Goal: Transaction & Acquisition: Purchase product/service

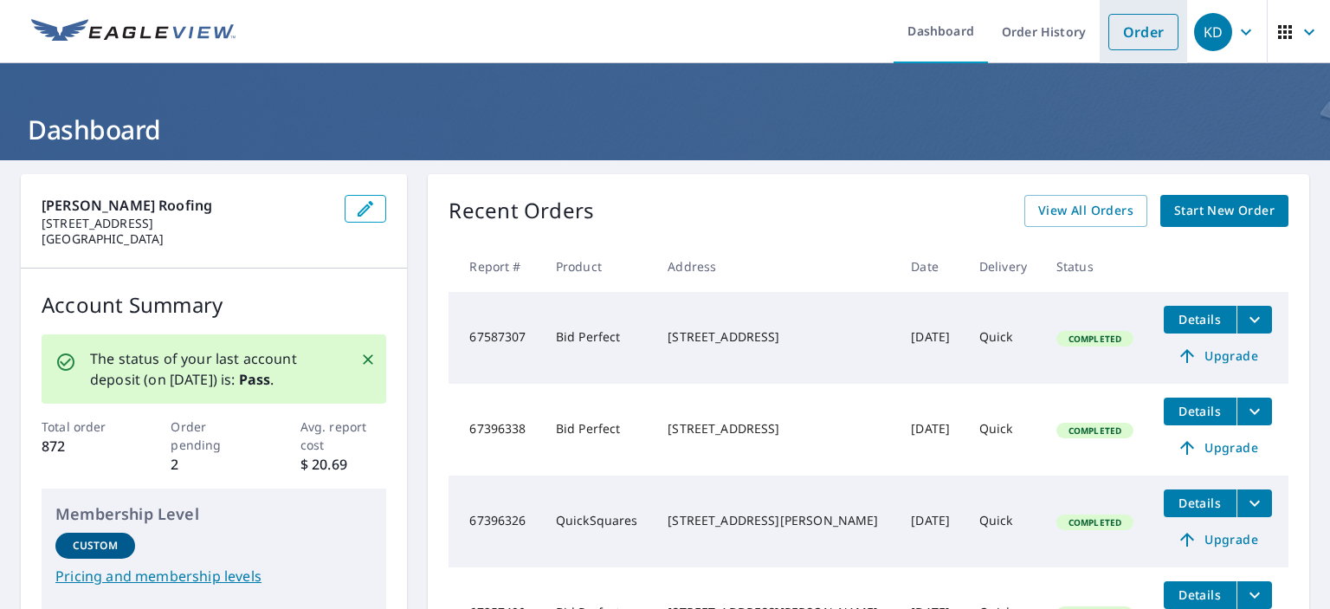
click at [1119, 29] on link "Order" at bounding box center [1143, 32] width 70 height 36
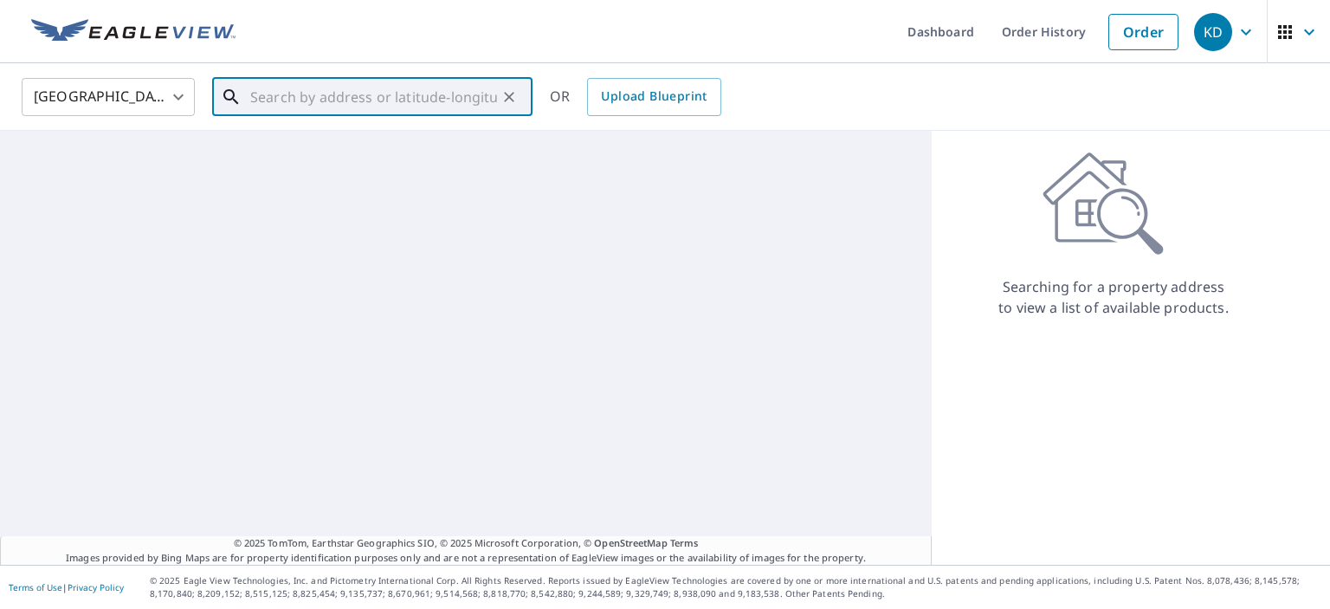
click at [267, 100] on input "text" at bounding box center [373, 97] width 247 height 48
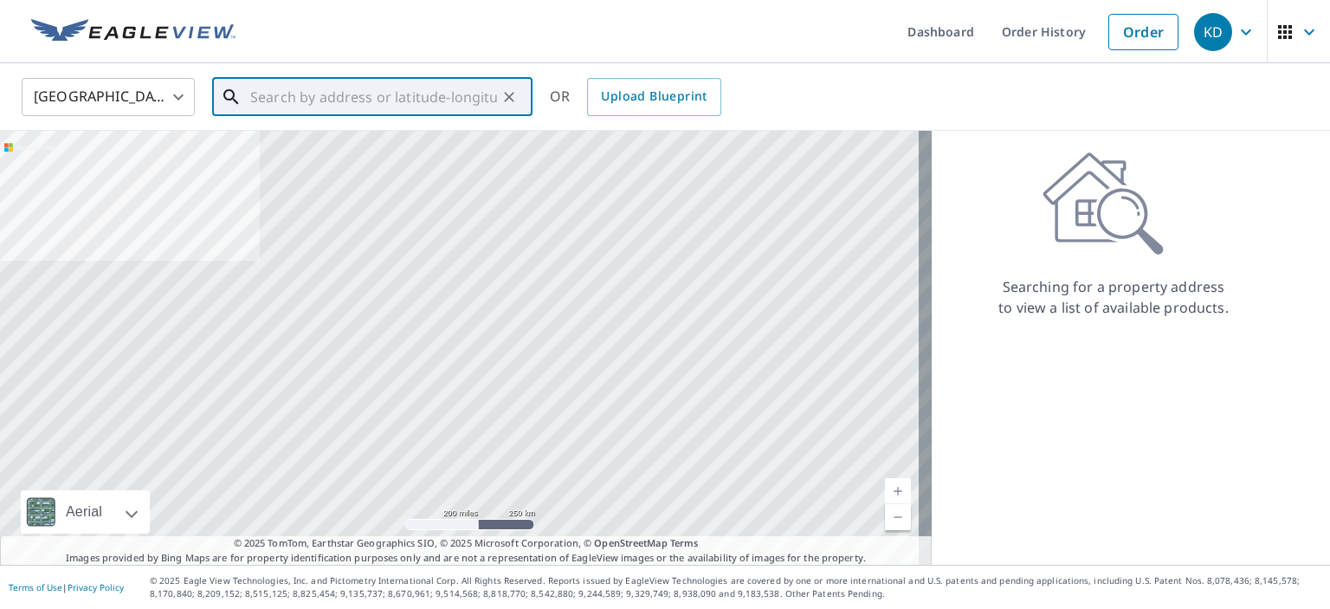
paste input "[STREET_ADDRESS][PERSON_NAME]"
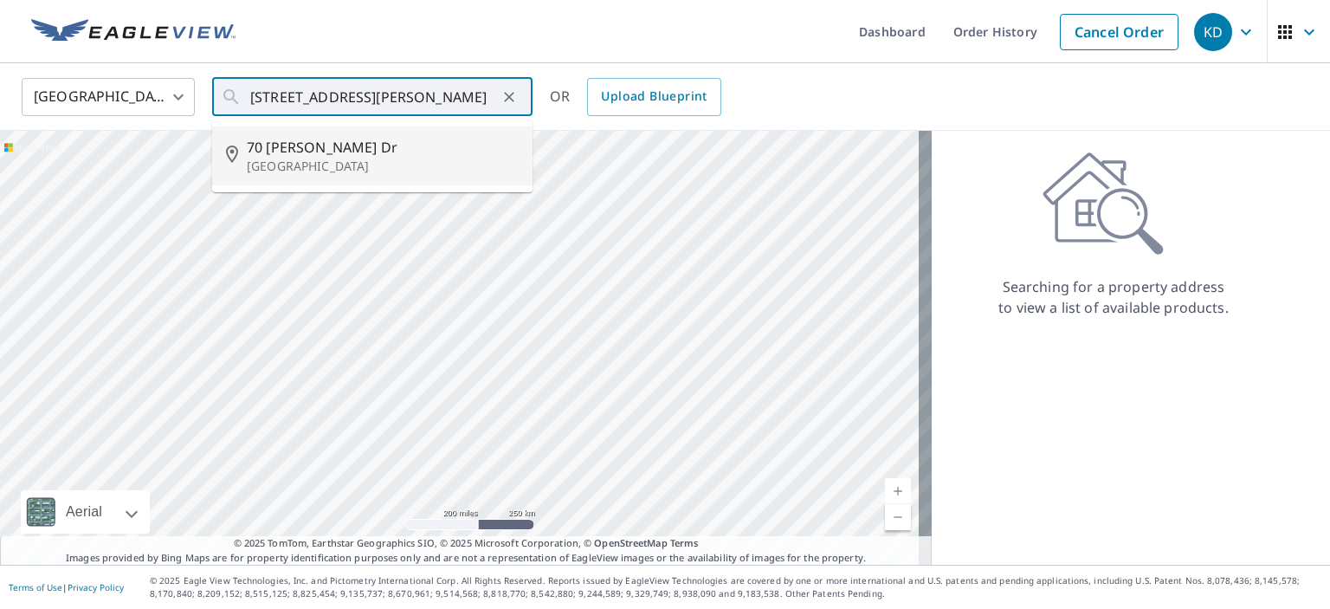
click at [937, 120] on div "United States [GEOGRAPHIC_DATA] ​ [STREET_ADDRESS][PERSON_NAME] ​ [STREET_ADDRE…" at bounding box center [665, 97] width 1330 height 68
click at [476, 107] on input "[STREET_ADDRESS][PERSON_NAME]" at bounding box center [373, 97] width 247 height 48
click at [346, 145] on span "70 [PERSON_NAME] Dr" at bounding box center [383, 147] width 272 height 21
type input "[STREET_ADDRESS][PERSON_NAME]"
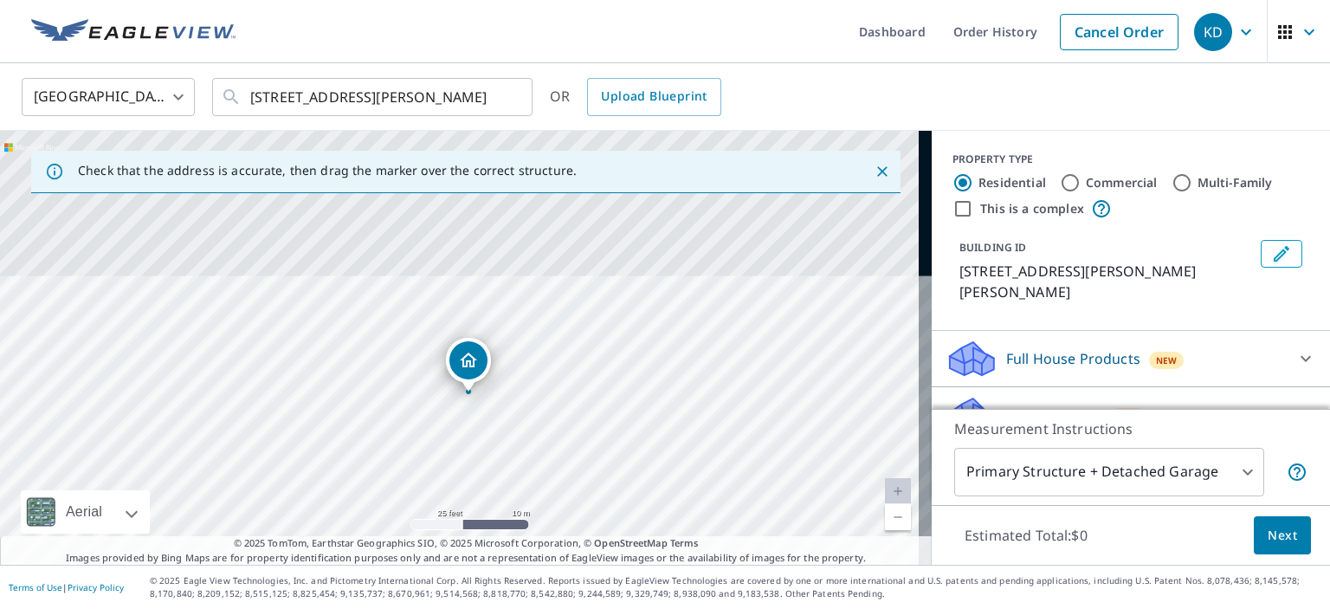
drag, startPoint x: 476, startPoint y: 335, endPoint x: 477, endPoint y: 467, distance: 131.6
click at [477, 467] on div "[STREET_ADDRESS][PERSON_NAME][PERSON_NAME]" at bounding box center [466, 348] width 932 height 434
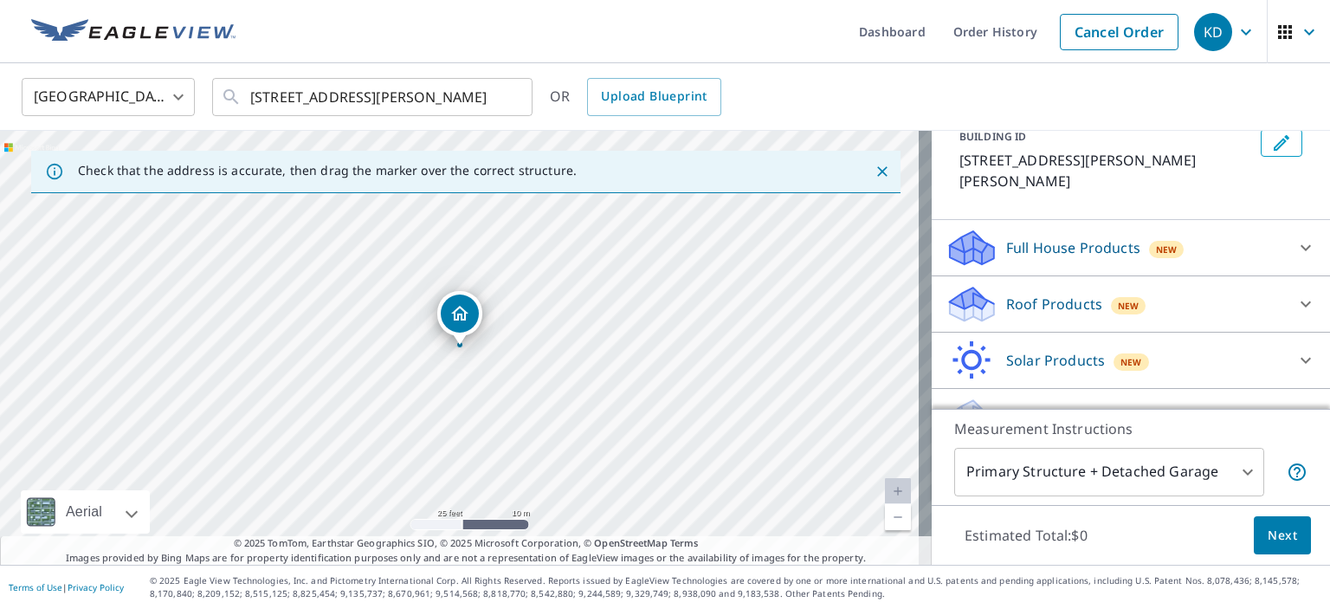
scroll to position [125, 0]
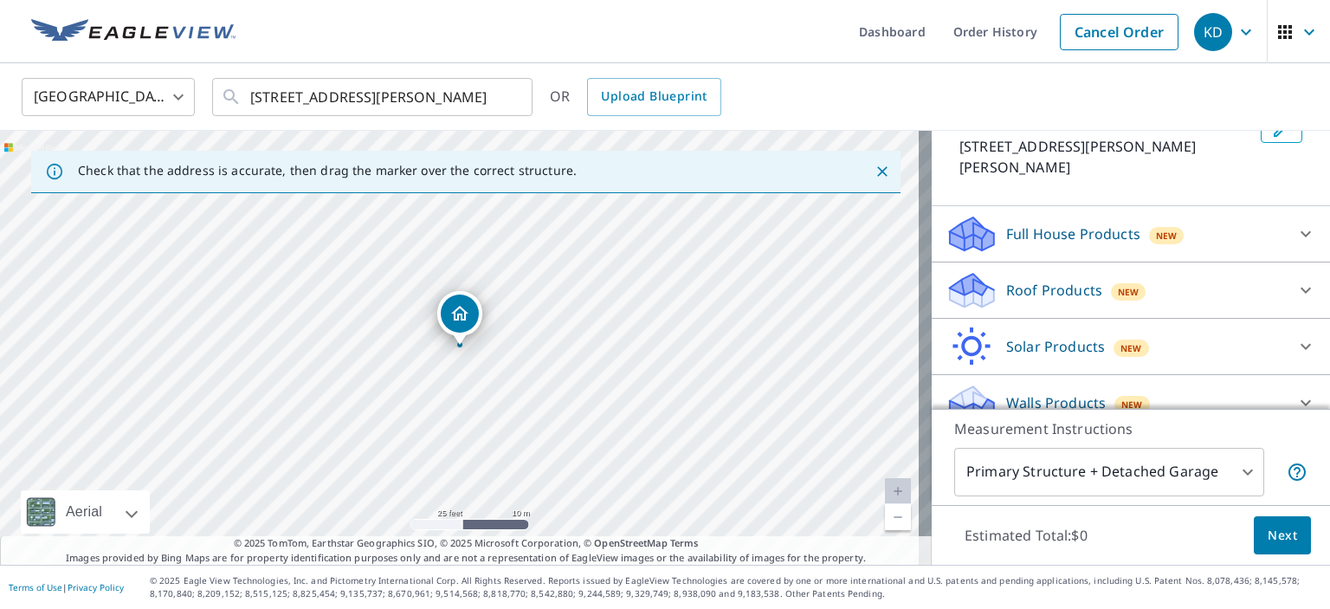
click at [1030, 280] on p "Roof Products" at bounding box center [1054, 290] width 96 height 21
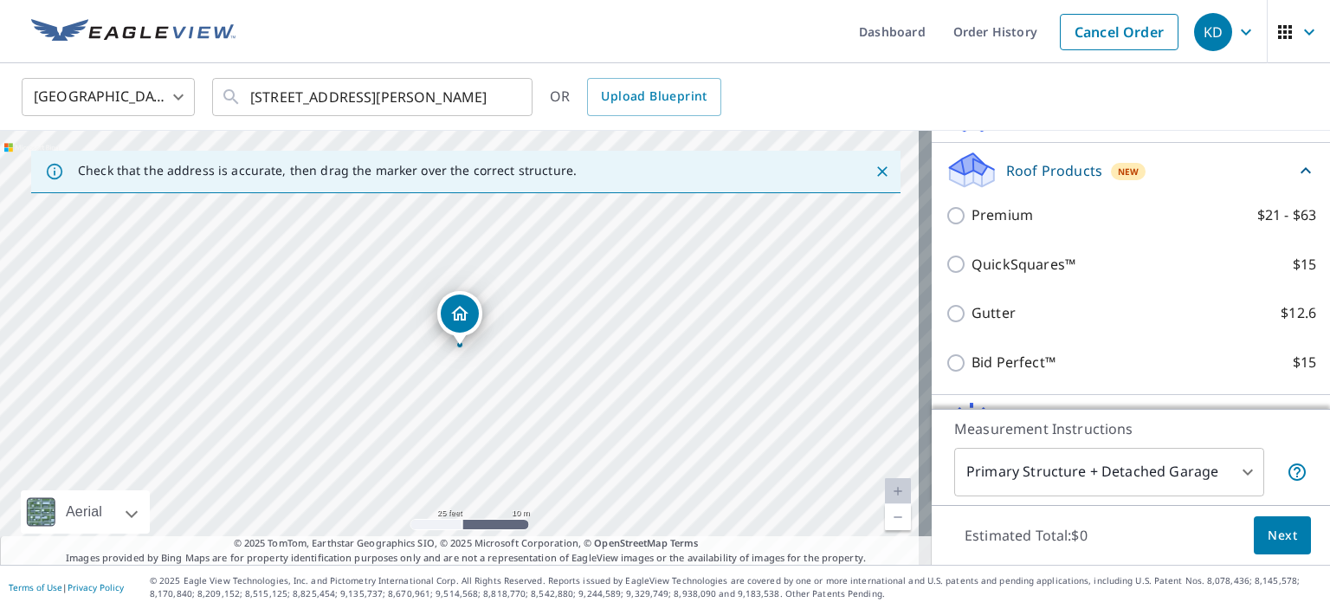
scroll to position [298, 0]
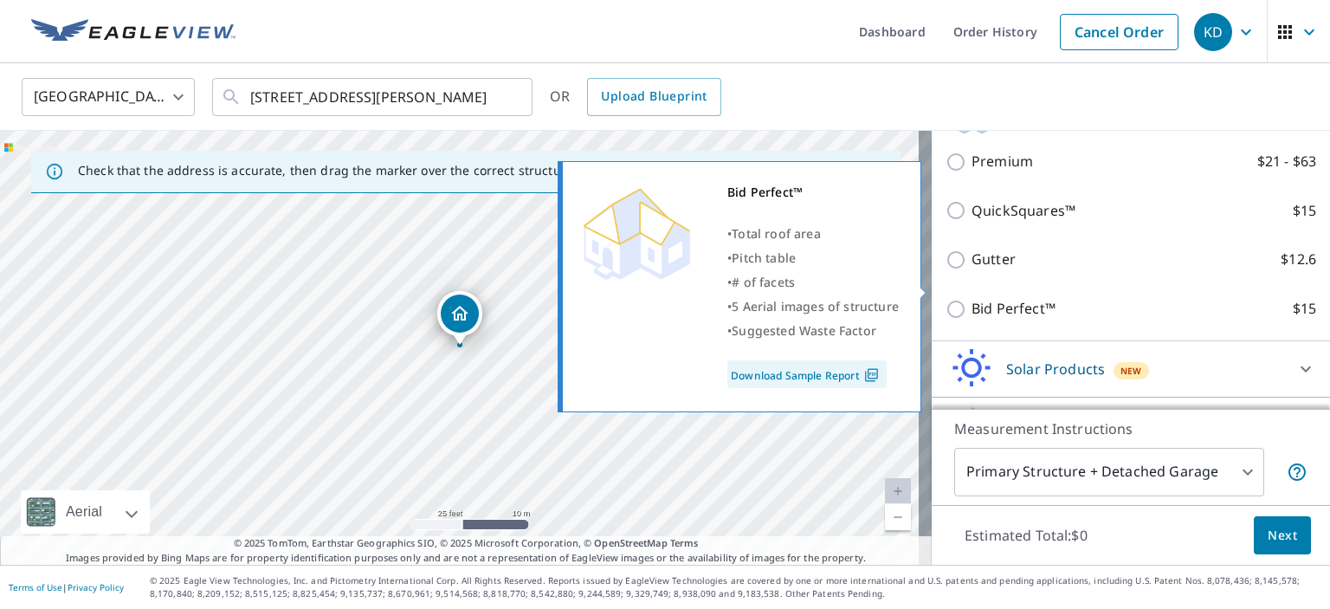
click at [946, 299] on input "Bid Perfect™ $15" at bounding box center [959, 309] width 26 height 21
checkbox input "true"
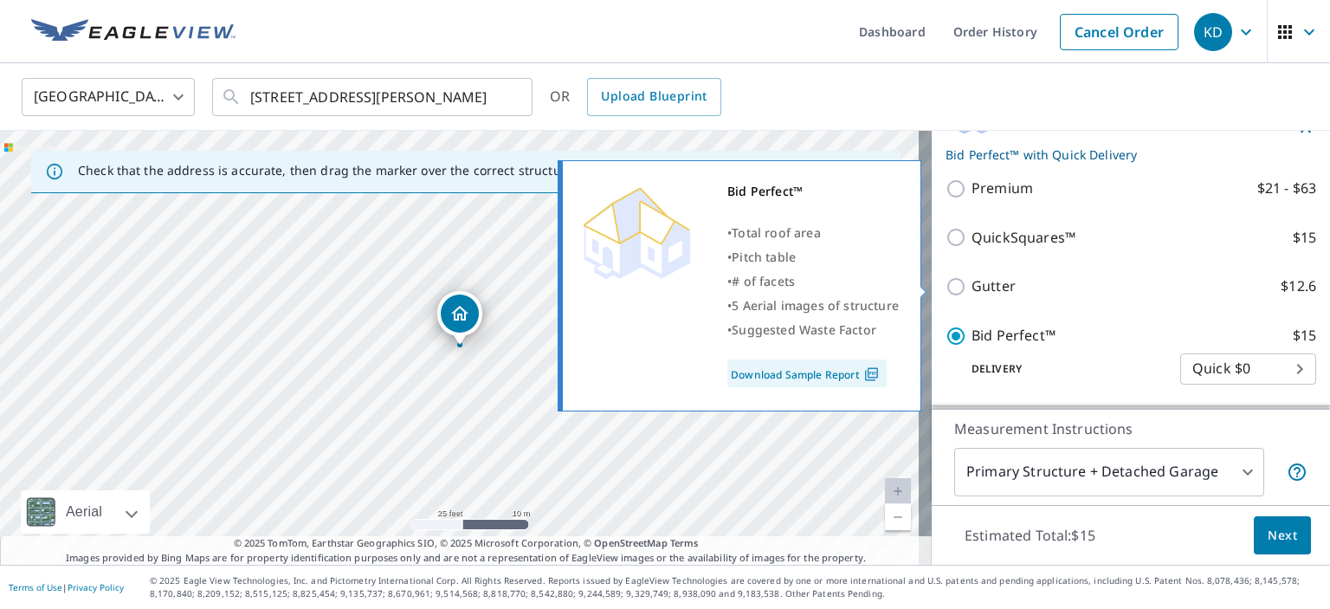
scroll to position [326, 0]
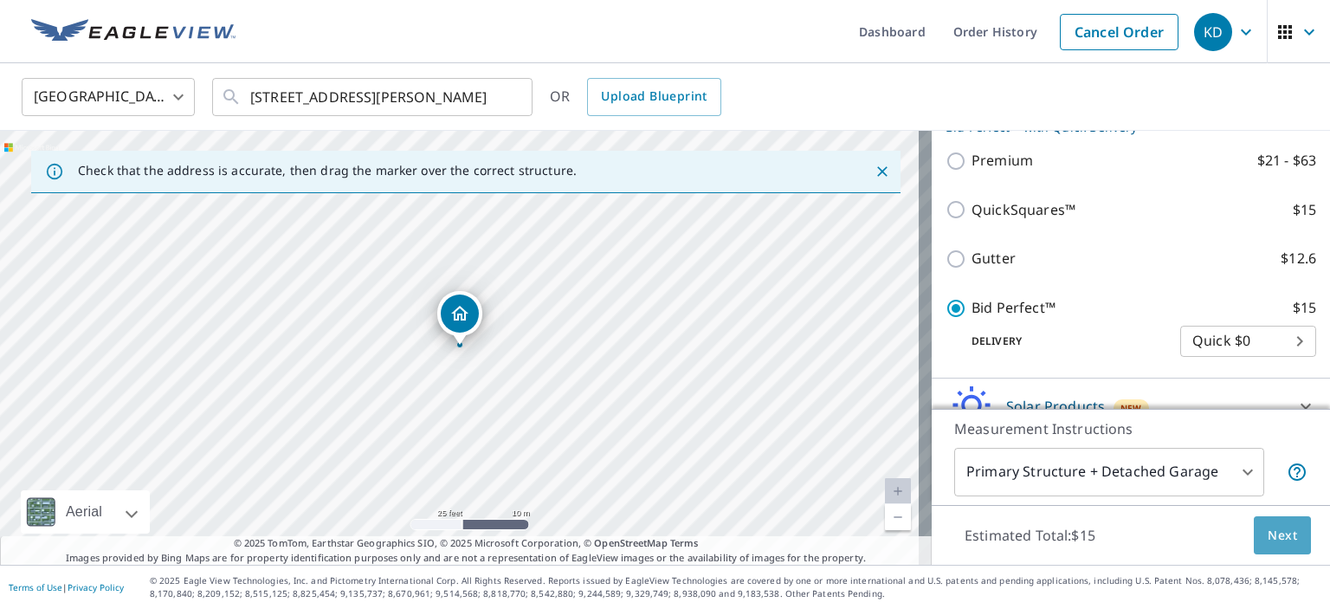
click at [1268, 530] on span "Next" at bounding box center [1282, 536] width 29 height 22
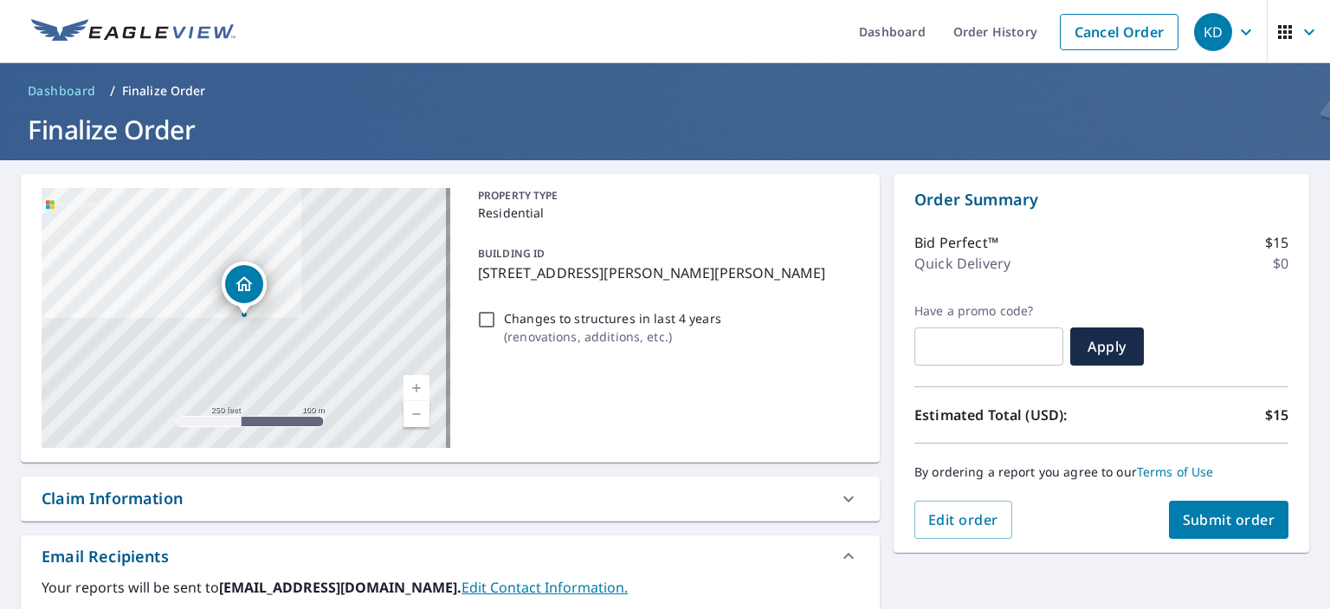
click at [1229, 512] on span "Submit order" at bounding box center [1229, 519] width 93 height 19
checkbox input "true"
